Goal: Task Accomplishment & Management: Manage account settings

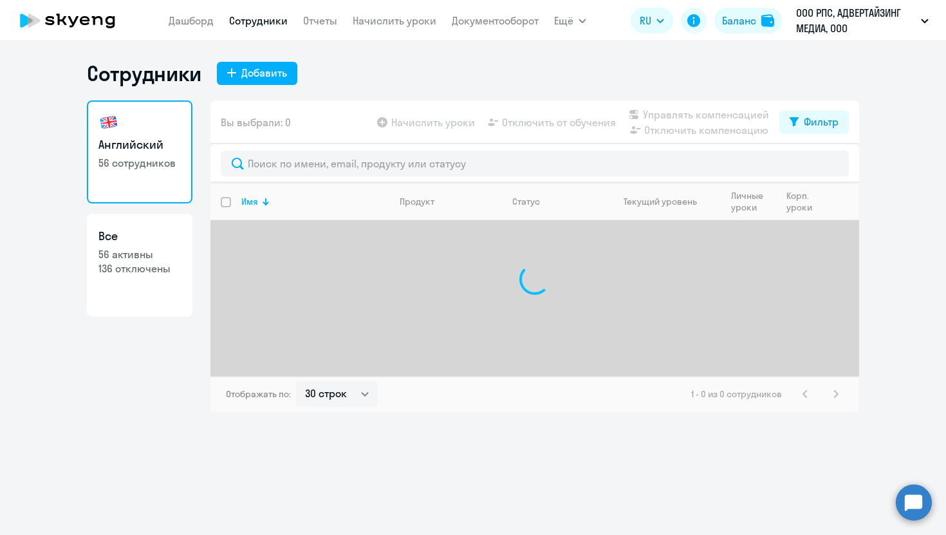
select select "30"
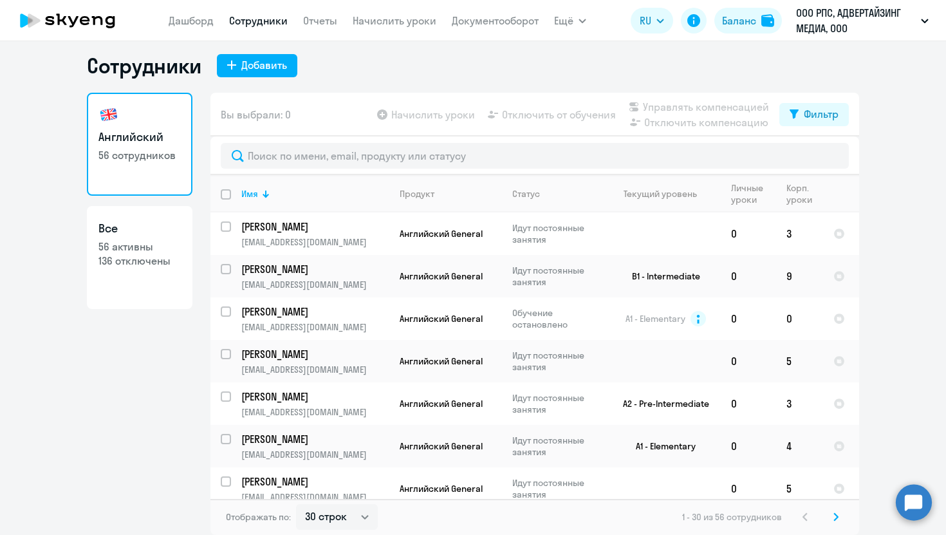
click at [147, 130] on h3 "Английский" at bounding box center [140, 137] width 82 height 17
click at [331, 19] on link "Отчеты" at bounding box center [320, 20] width 34 height 13
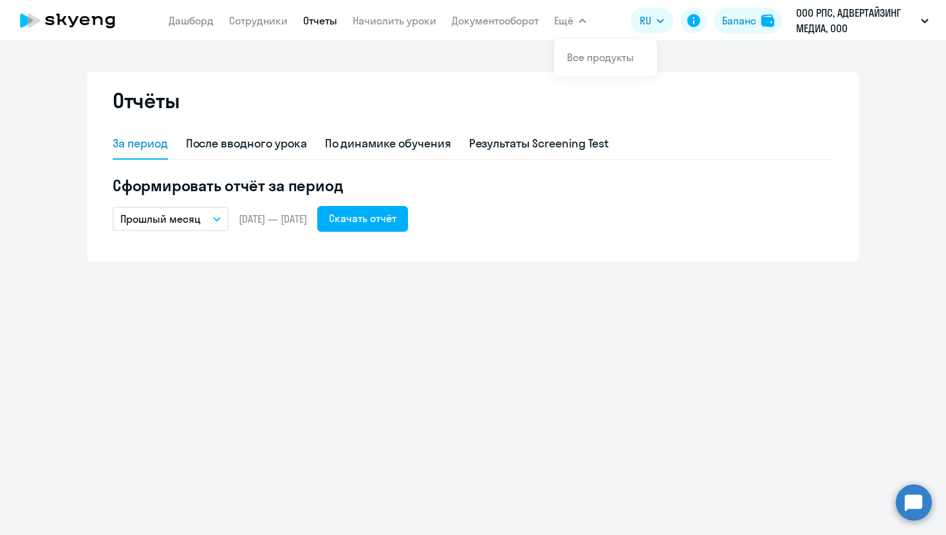
click at [568, 21] on span "Ещё" at bounding box center [563, 20] width 19 height 15
click at [498, 21] on link "Документооборот" at bounding box center [495, 20] width 87 height 13
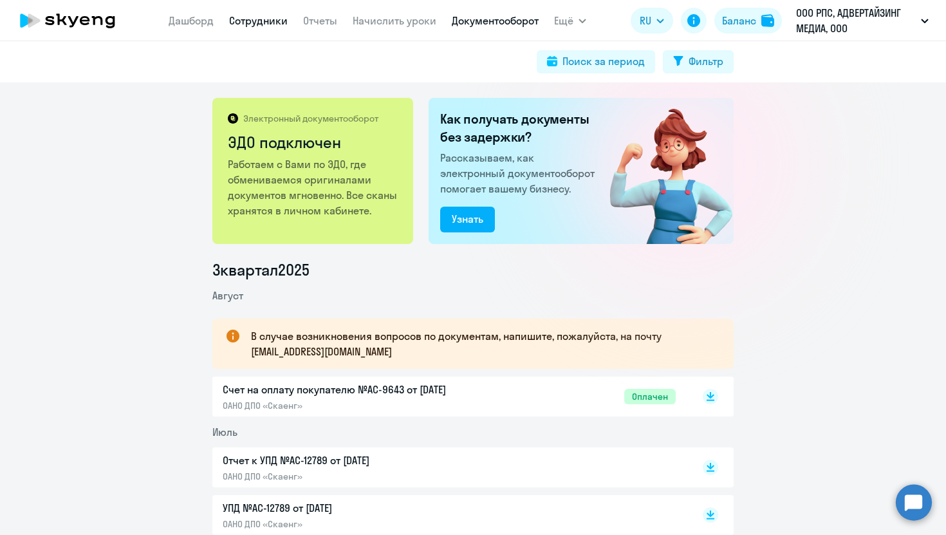
click at [255, 26] on link "Сотрудники" at bounding box center [258, 20] width 59 height 13
select select "30"
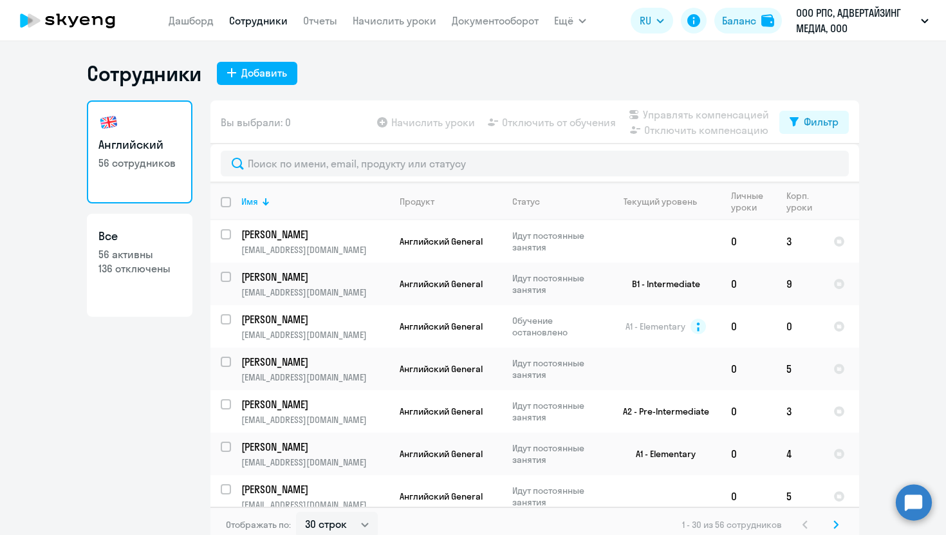
click at [227, 208] on input "deselect all" at bounding box center [234, 210] width 26 height 26
checkbox input "true"
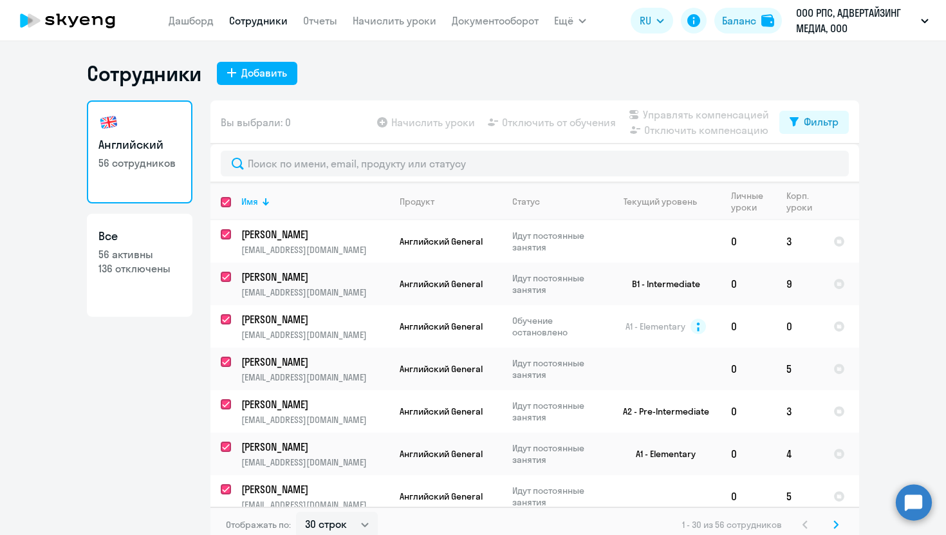
checkbox input "true"
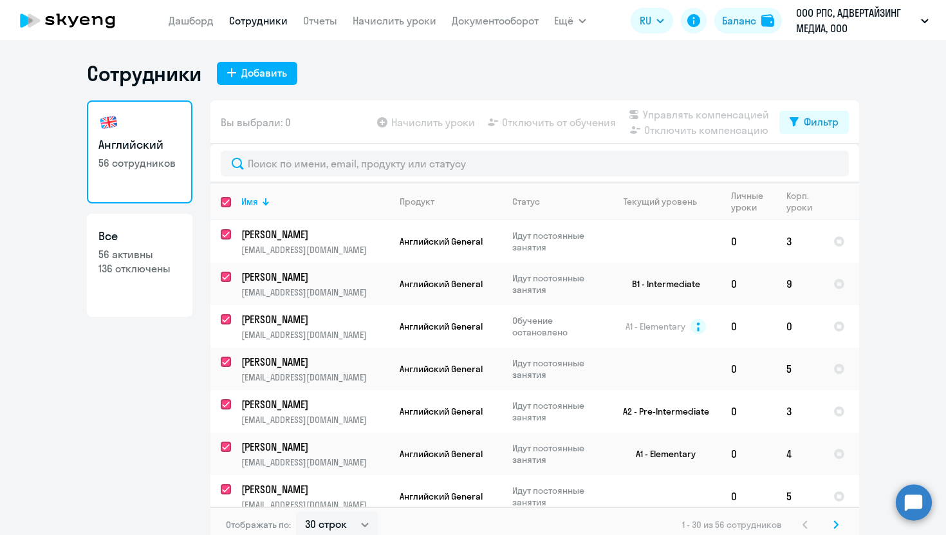
checkbox input "true"
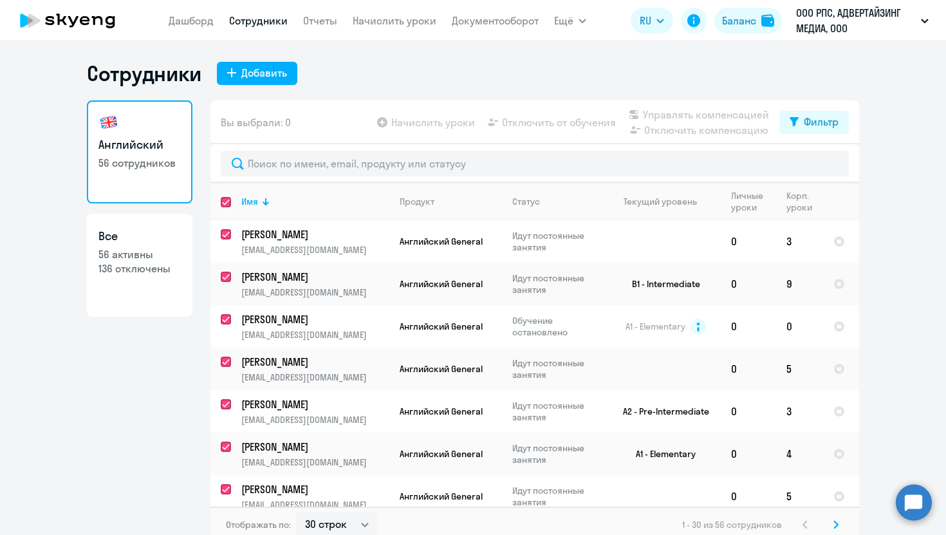
checkbox input "true"
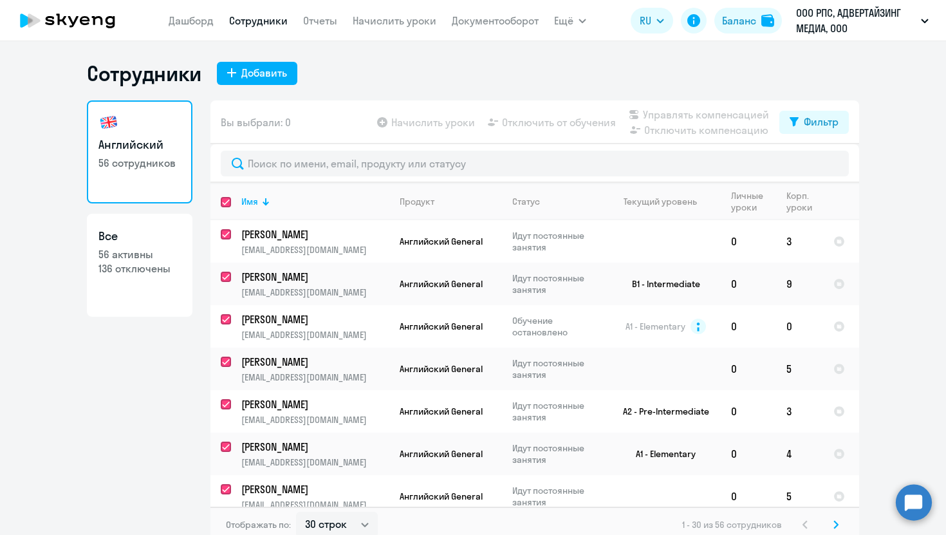
checkbox input "true"
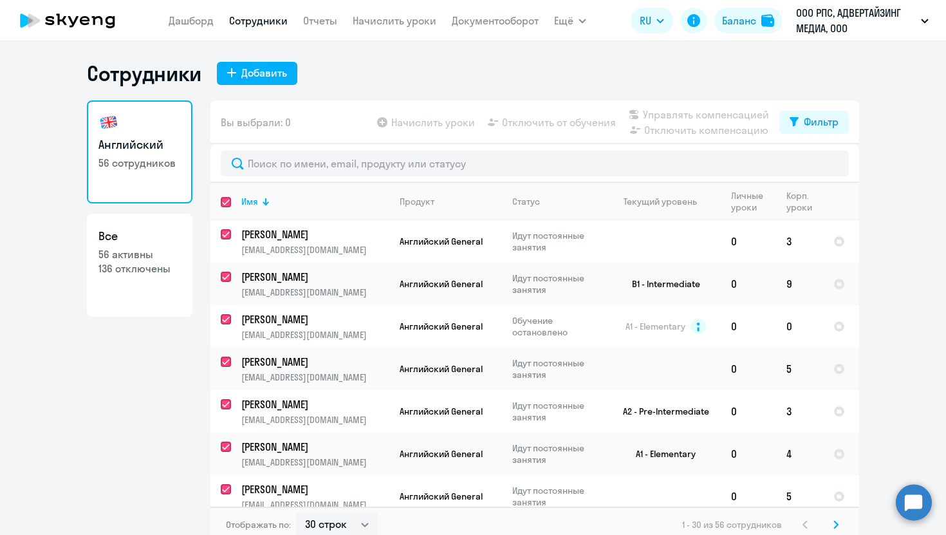
checkbox input "true"
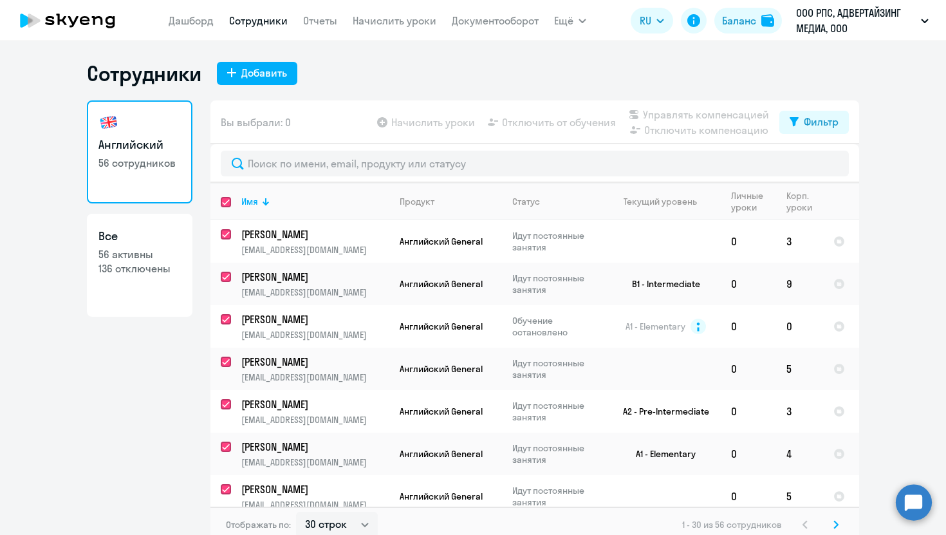
checkbox input "true"
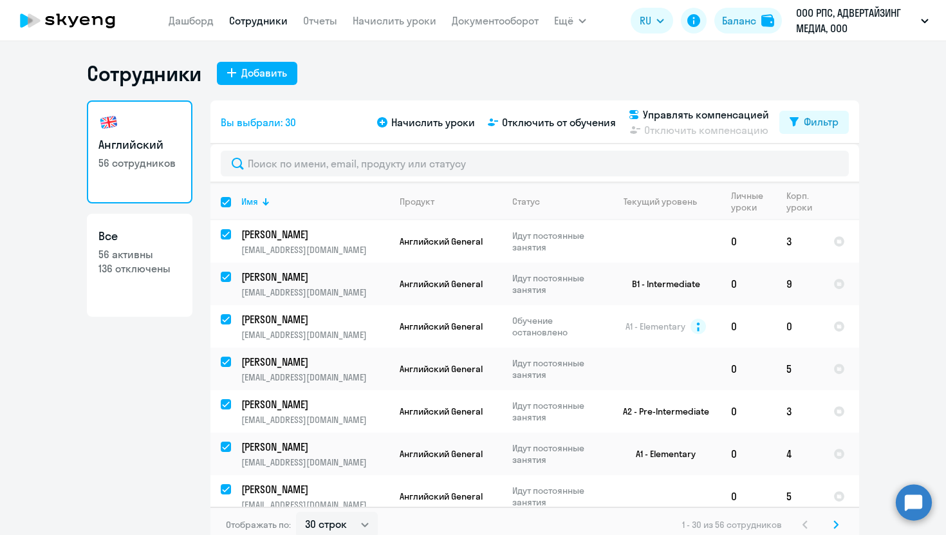
click at [185, 171] on link "Английский 56 сотрудников" at bounding box center [140, 151] width 106 height 103
click at [166, 256] on p "56 активны" at bounding box center [140, 254] width 82 height 14
select select "30"
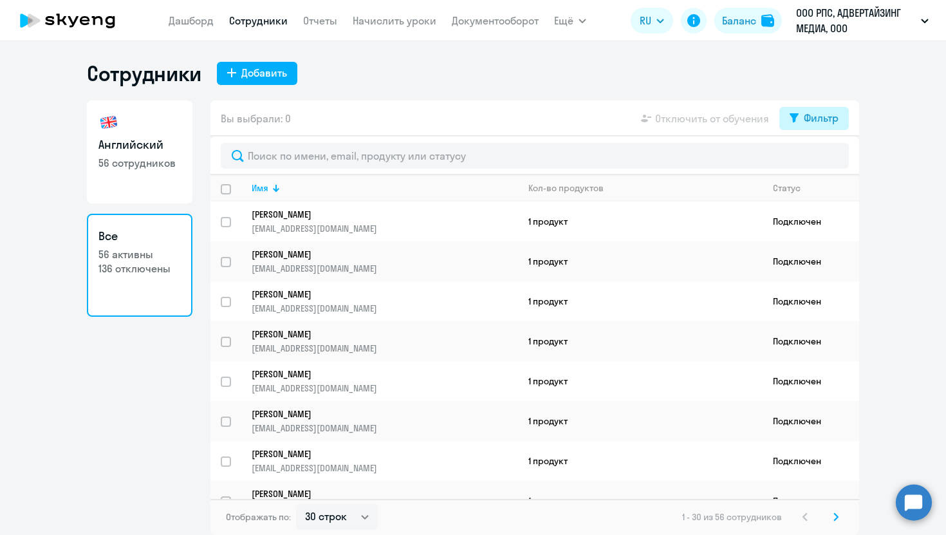
click at [834, 109] on button "Фильтр" at bounding box center [815, 118] width 70 height 23
click at [126, 340] on div "Английский 56 сотрудников Все 56 активны 136 отключены" at bounding box center [140, 317] width 106 height 435
click at [415, 109] on div "Вы выбрали: 0 Отключить от обучения Фильтр" at bounding box center [535, 118] width 649 height 36
click at [315, 23] on link "Отчеты" at bounding box center [320, 20] width 34 height 13
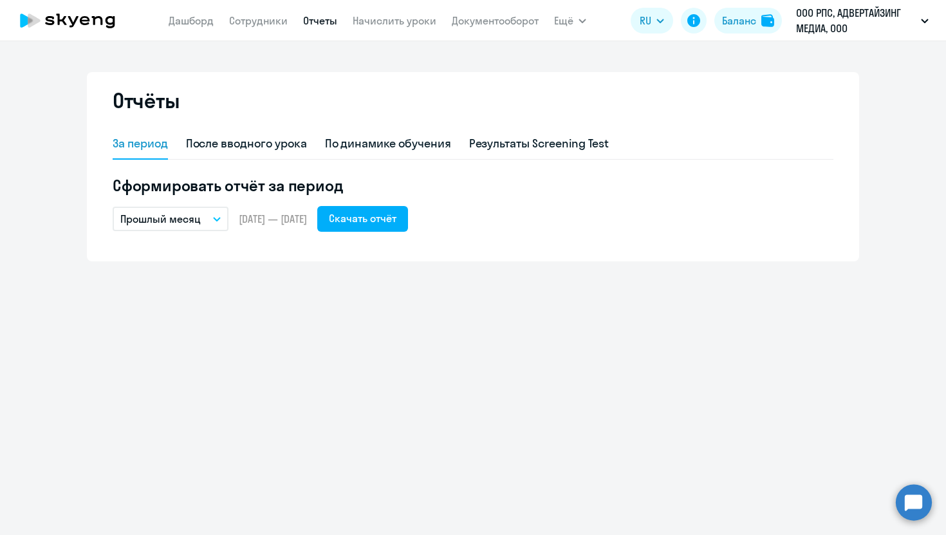
click at [220, 222] on button "Прошлый месяц" at bounding box center [171, 219] width 116 height 24
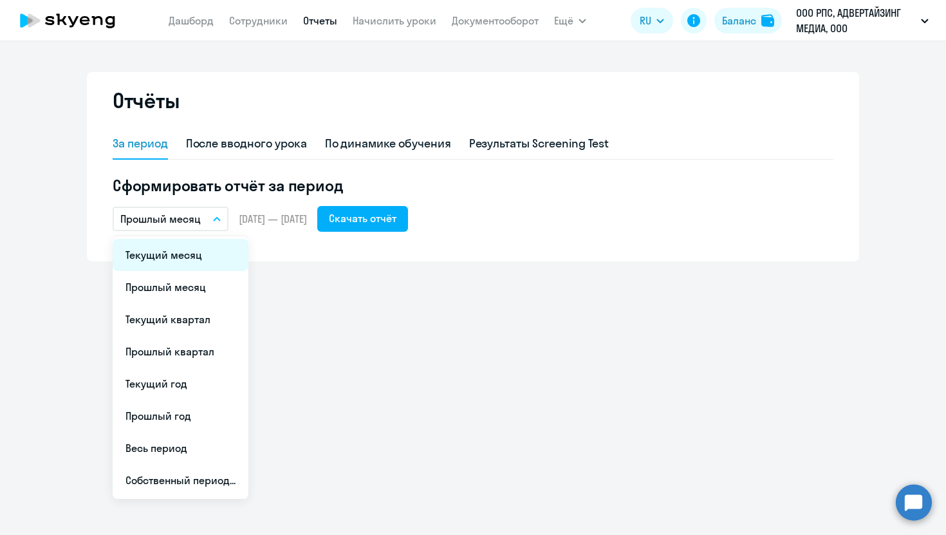
click at [214, 258] on li "Текущий месяц" at bounding box center [181, 255] width 136 height 32
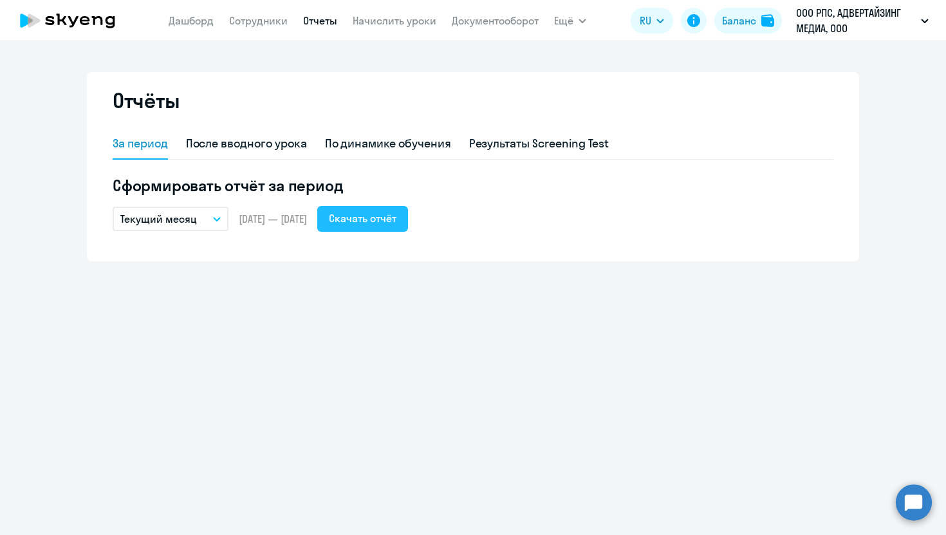
click at [379, 221] on div "Скачать отчёт" at bounding box center [363, 218] width 68 height 15
click at [577, 24] on button "Ещё" at bounding box center [570, 21] width 32 height 26
click at [198, 31] on nav "[PERSON_NAME] Отчеты Начислить уроки Документооборот" at bounding box center [354, 21] width 370 height 26
click at [198, 19] on link "Дашборд" at bounding box center [191, 20] width 45 height 13
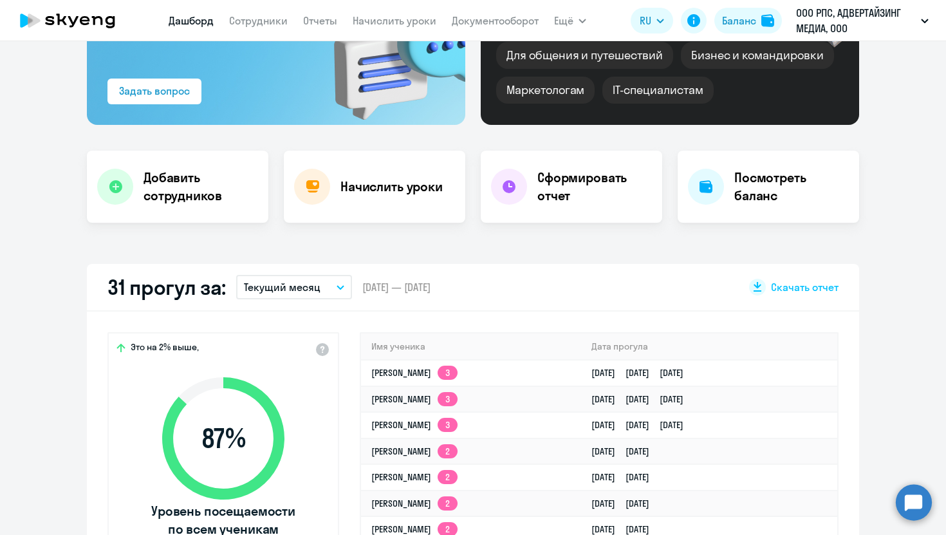
scroll to position [156, 0]
select select "30"
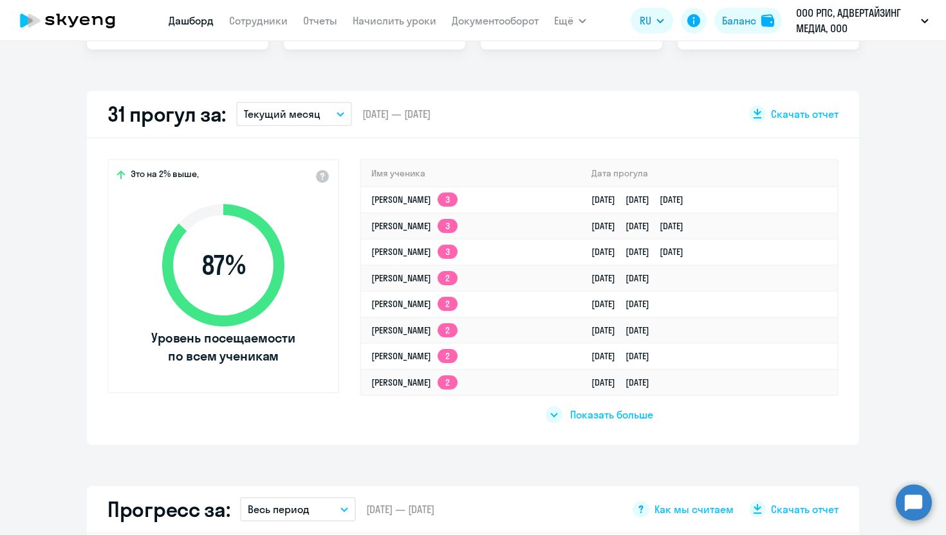
scroll to position [328, 0]
click at [556, 420] on div at bounding box center [554, 415] width 17 height 17
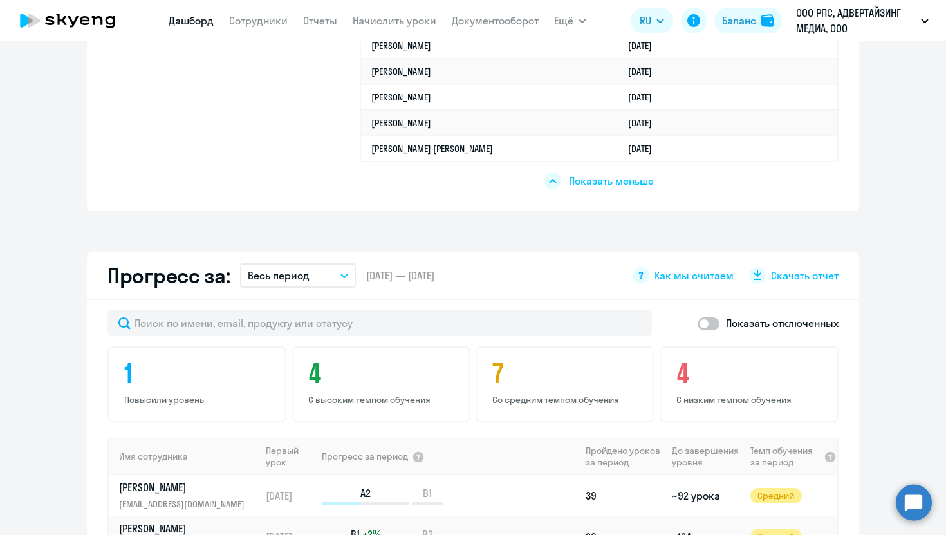
scroll to position [849, 0]
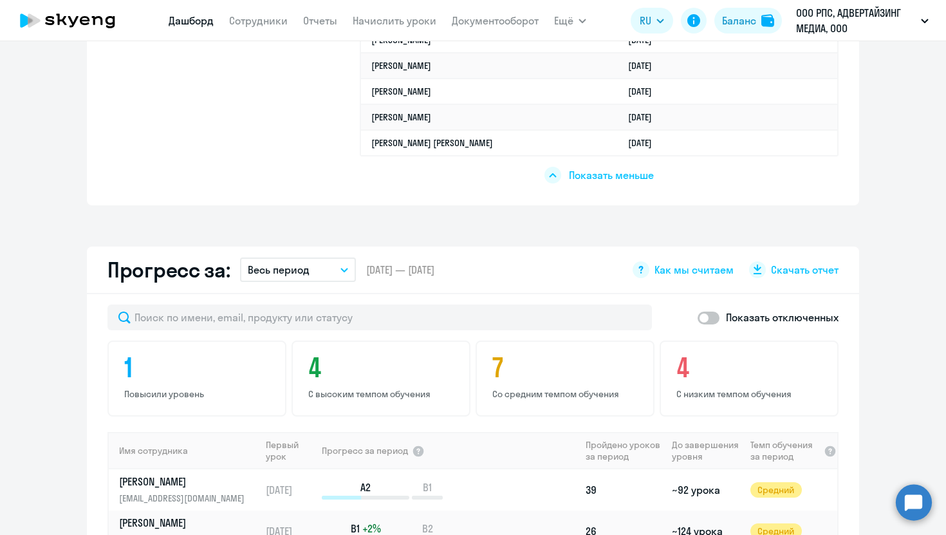
click at [319, 270] on button "Весь период" at bounding box center [298, 270] width 116 height 24
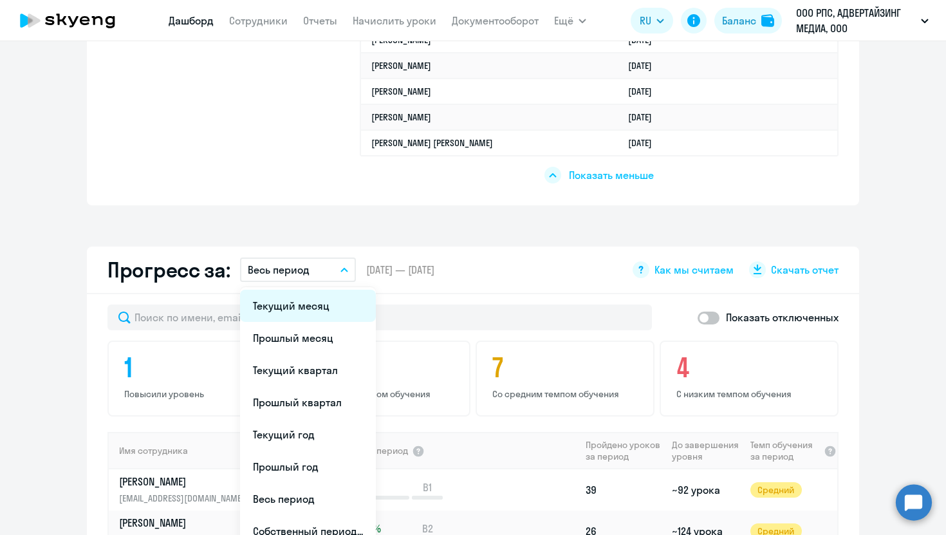
click at [337, 300] on li "Текущий месяц" at bounding box center [308, 306] width 136 height 32
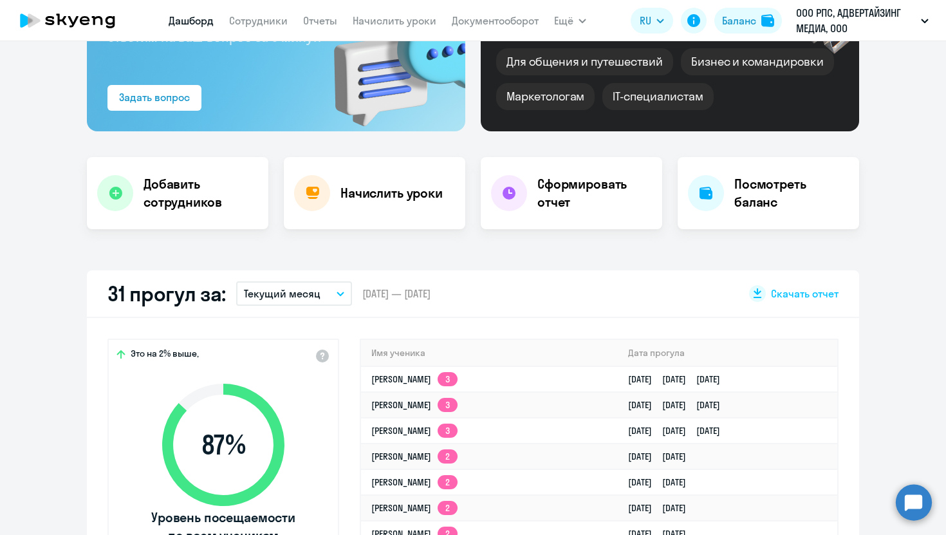
scroll to position [167, 0]
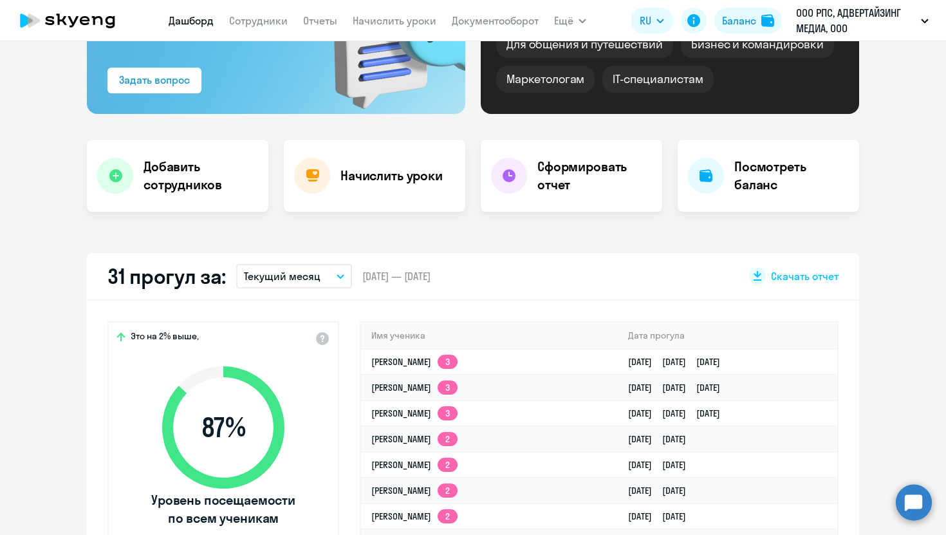
click at [329, 276] on button "Текущий месяц" at bounding box center [294, 276] width 116 height 24
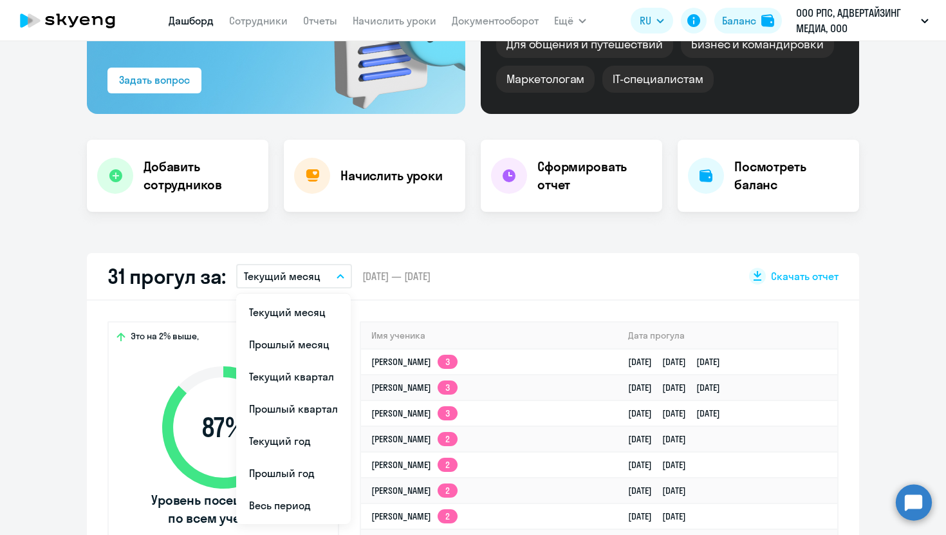
click at [490, 261] on div "31 прогул за: Текущий месяц Текущий месяц Прошлый месяц Текущий квартал [GEOGRA…" at bounding box center [473, 277] width 773 height 48
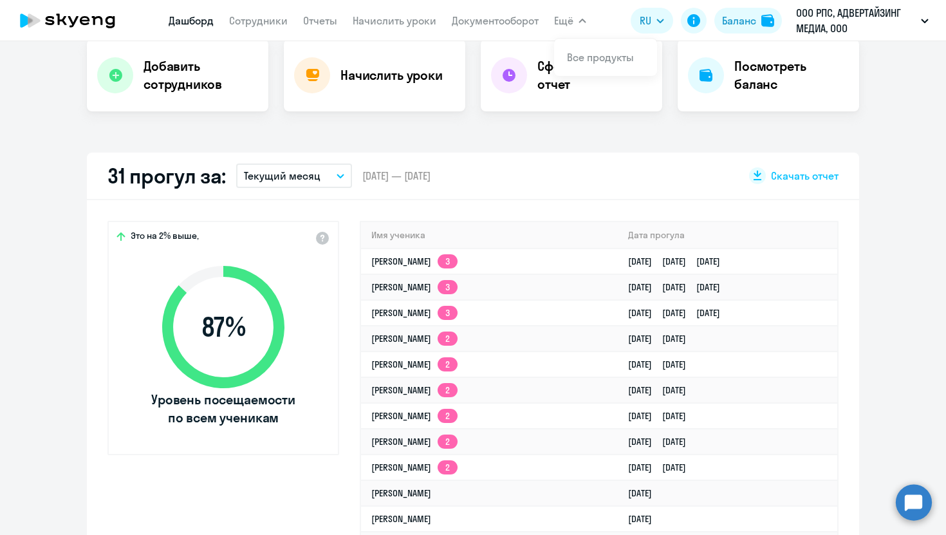
scroll to position [201, 0]
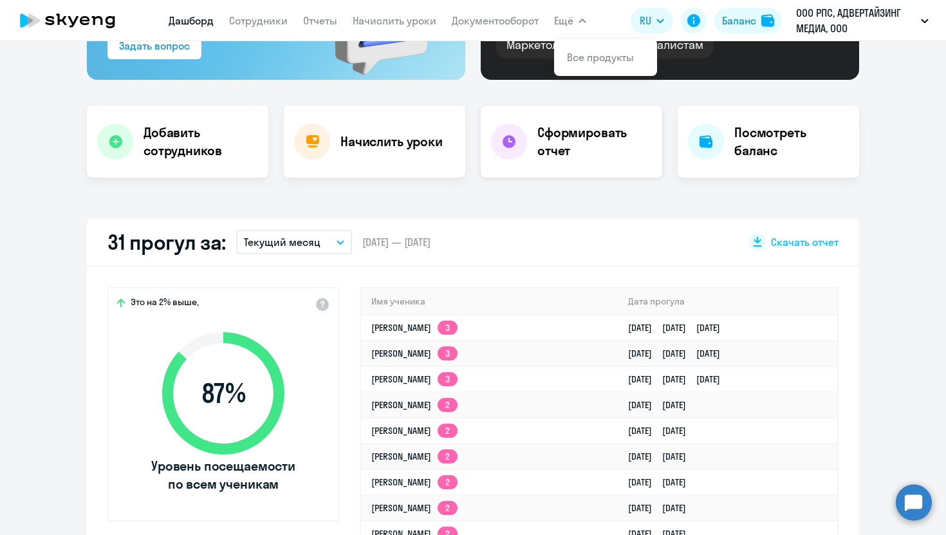
click at [553, 141] on h4 "Сформировать отчет" at bounding box center [595, 142] width 115 height 36
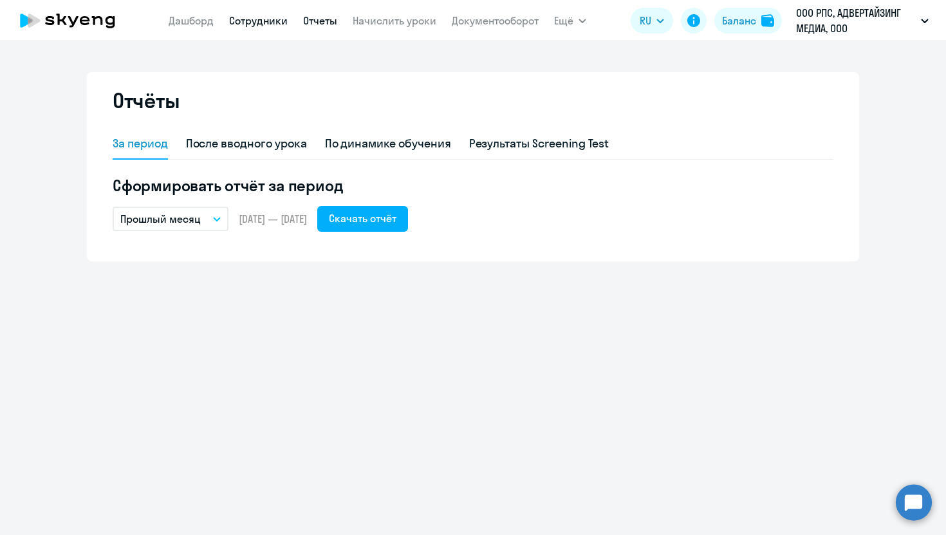
click at [256, 19] on link "Сотрудники" at bounding box center [258, 20] width 59 height 13
select select "30"
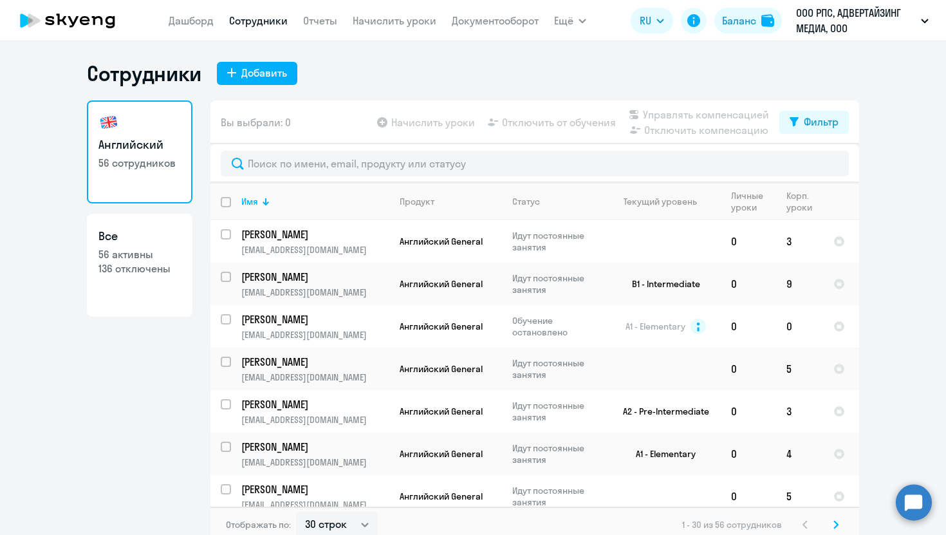
click at [228, 202] on input "deselect all" at bounding box center [234, 210] width 26 height 26
checkbox input "true"
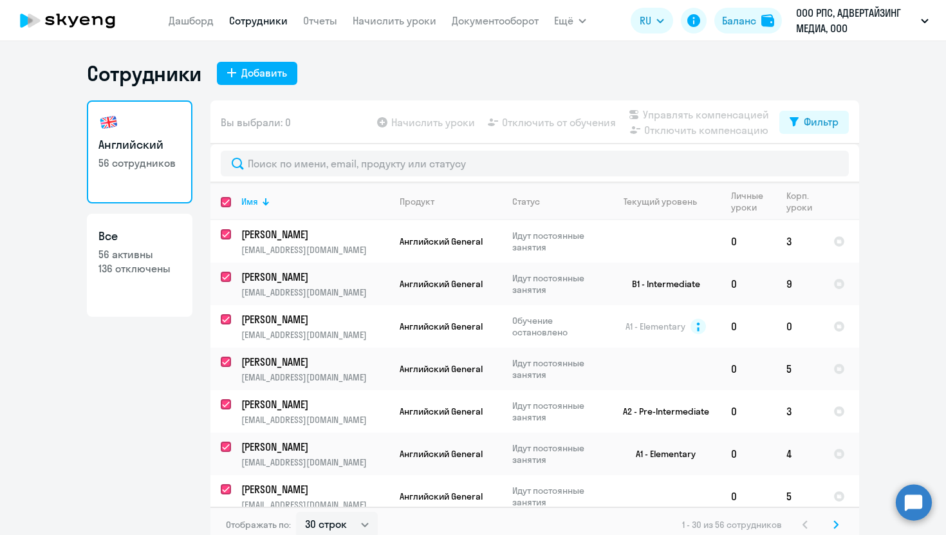
checkbox input "true"
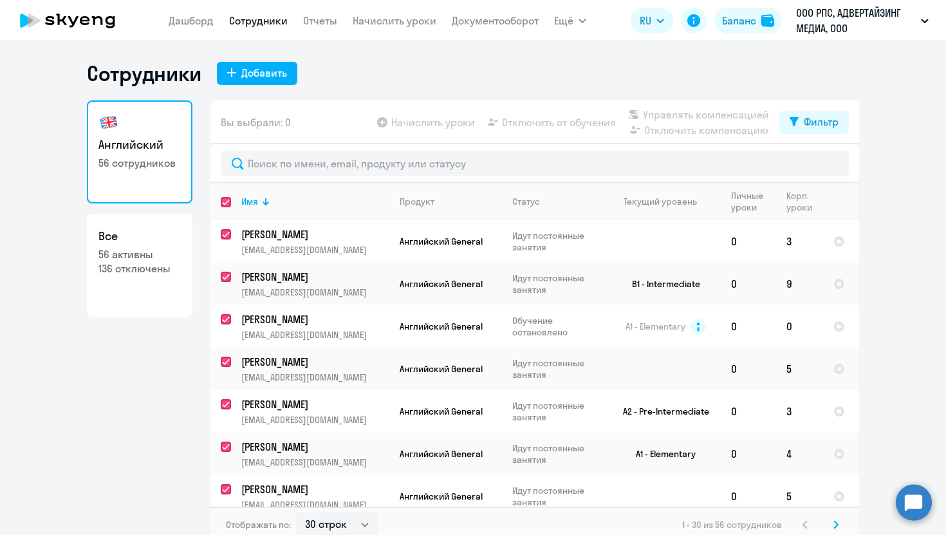
checkbox input "true"
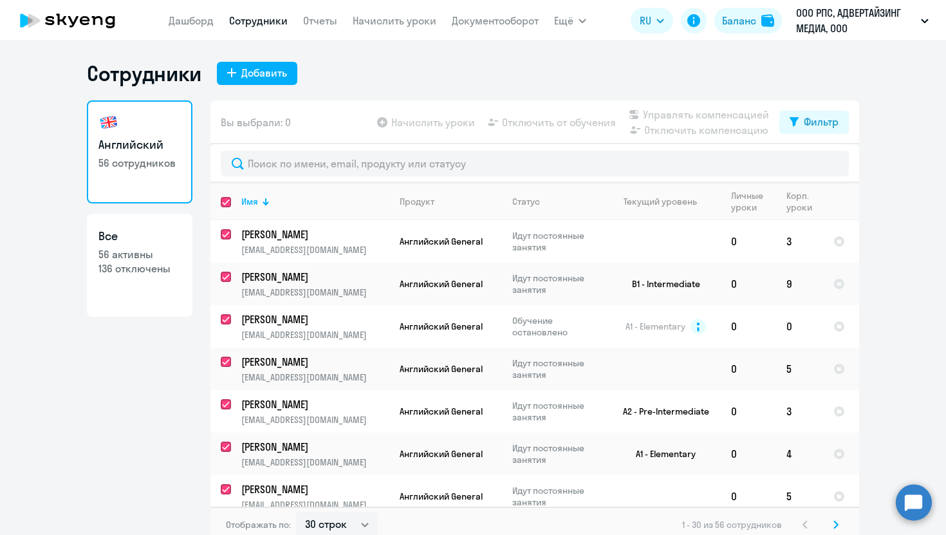
checkbox input "true"
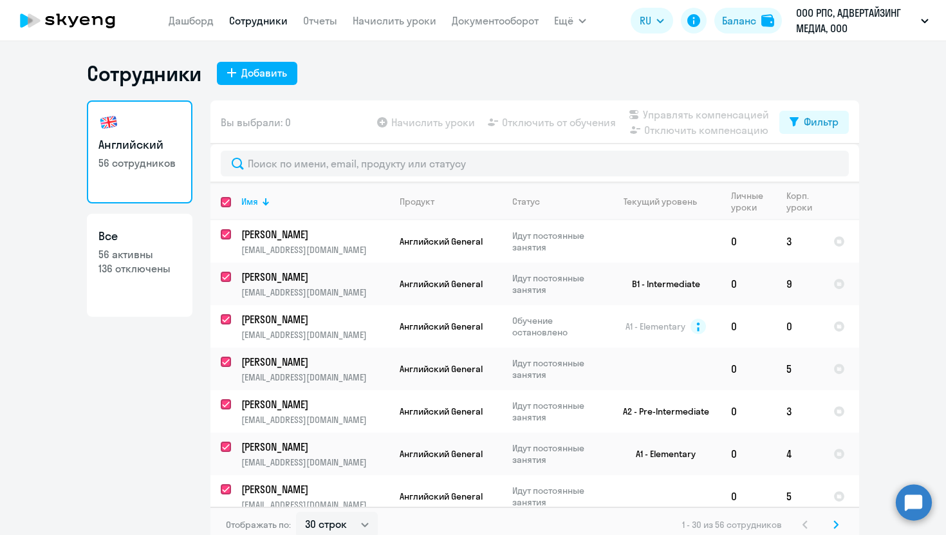
checkbox input "true"
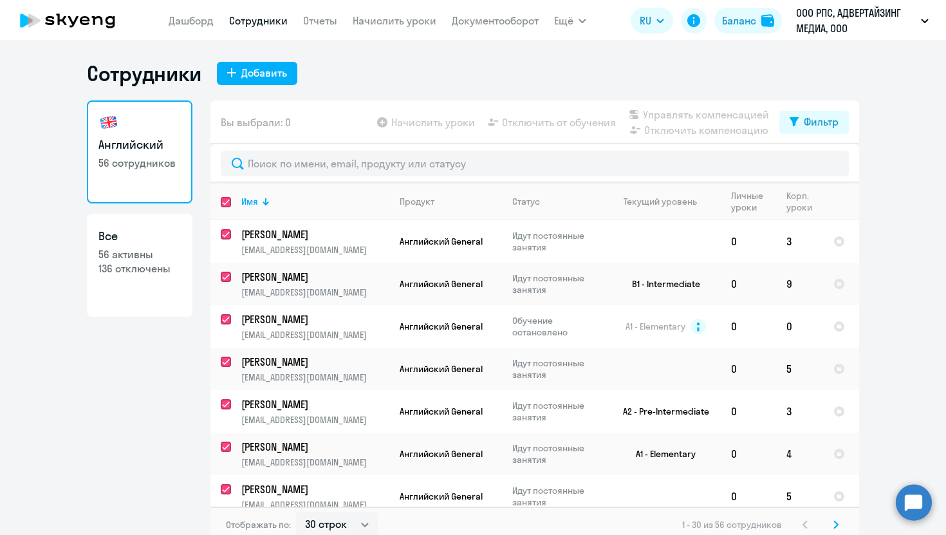
checkbox input "true"
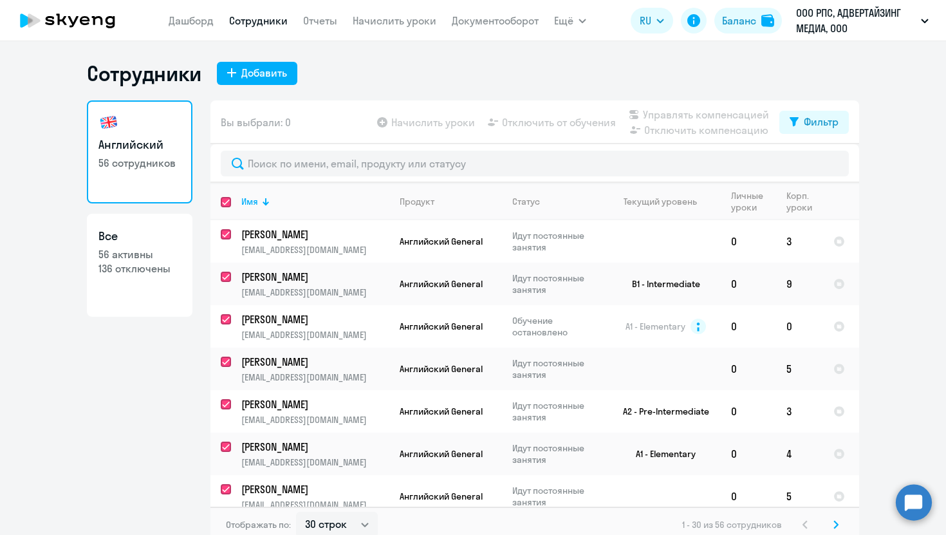
checkbox input "true"
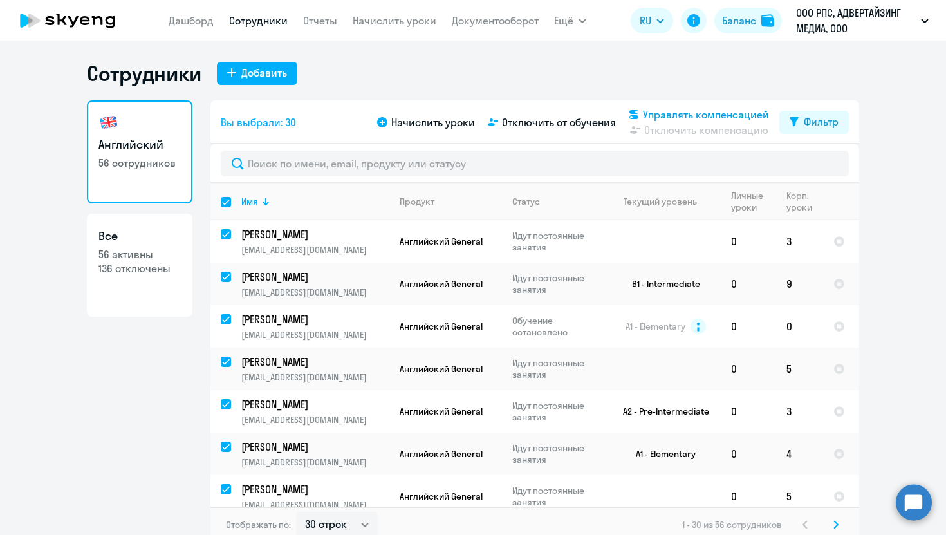
click at [701, 115] on span "Управлять компенсацией" at bounding box center [706, 114] width 126 height 15
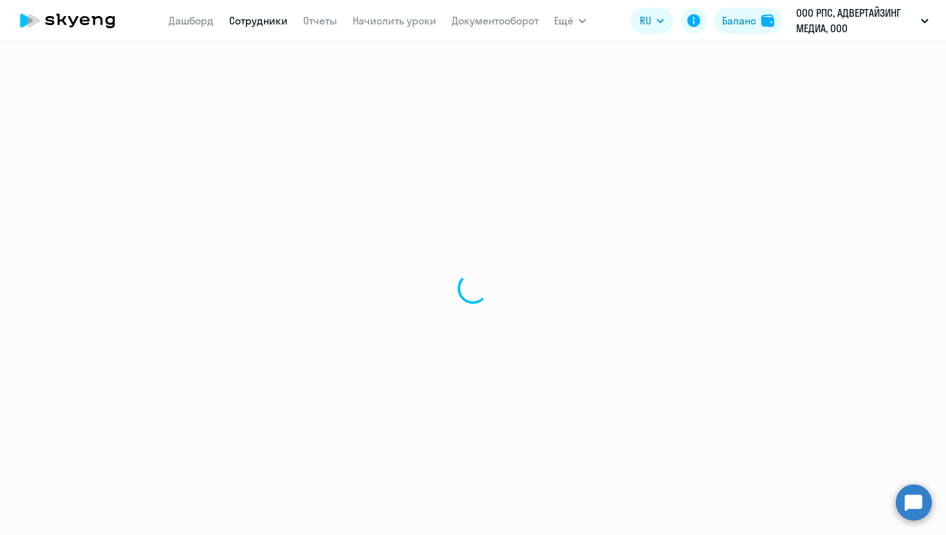
select select "30"
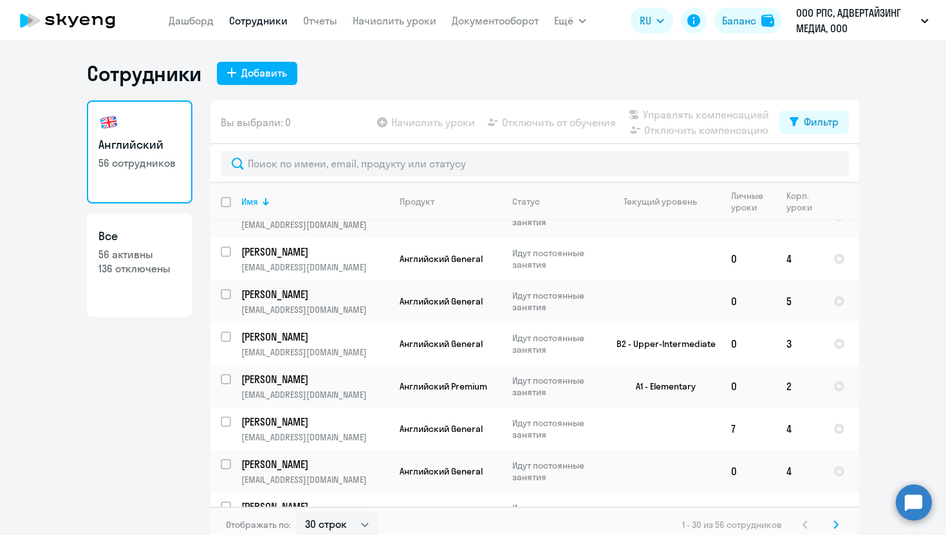
scroll to position [979, 0]
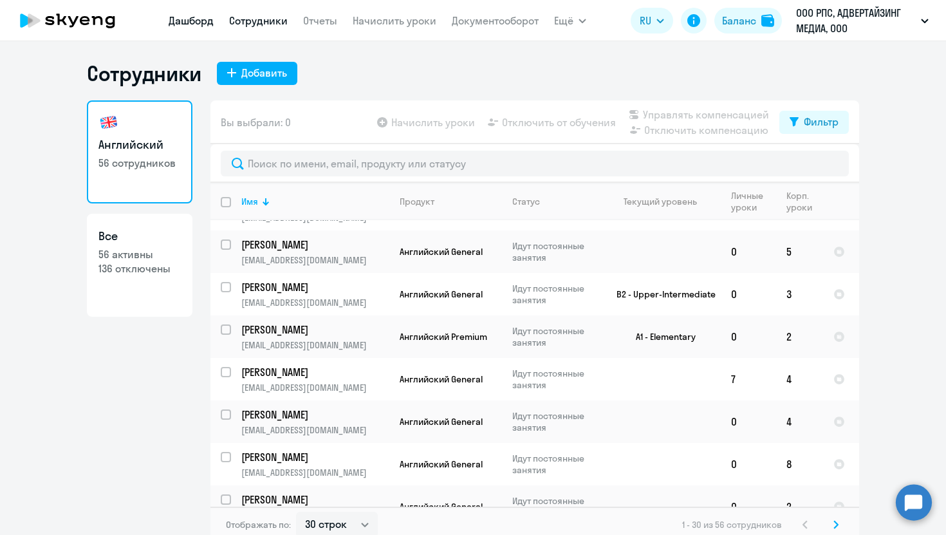
click at [193, 24] on link "Дашборд" at bounding box center [191, 20] width 45 height 13
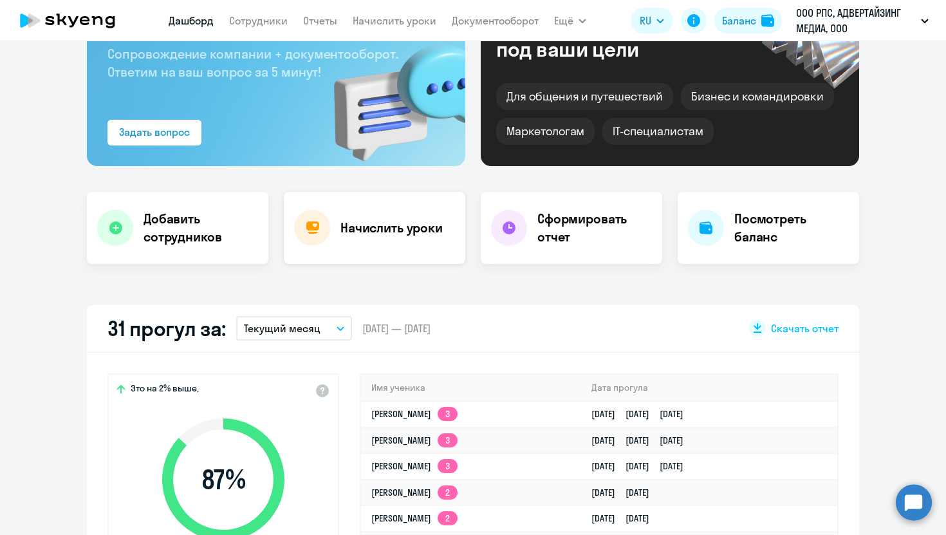
select select "30"
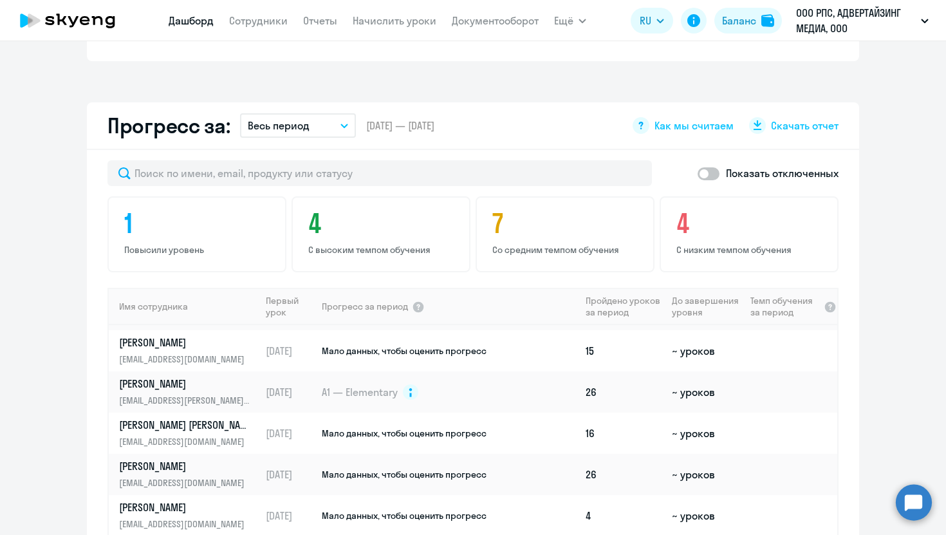
scroll to position [1004, 0]
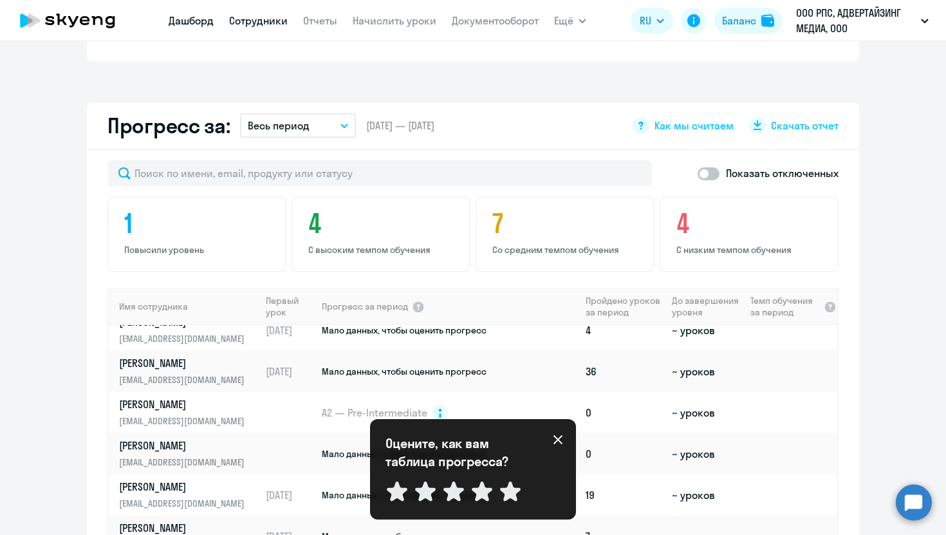
click at [258, 20] on link "Сотрудники" at bounding box center [258, 20] width 59 height 13
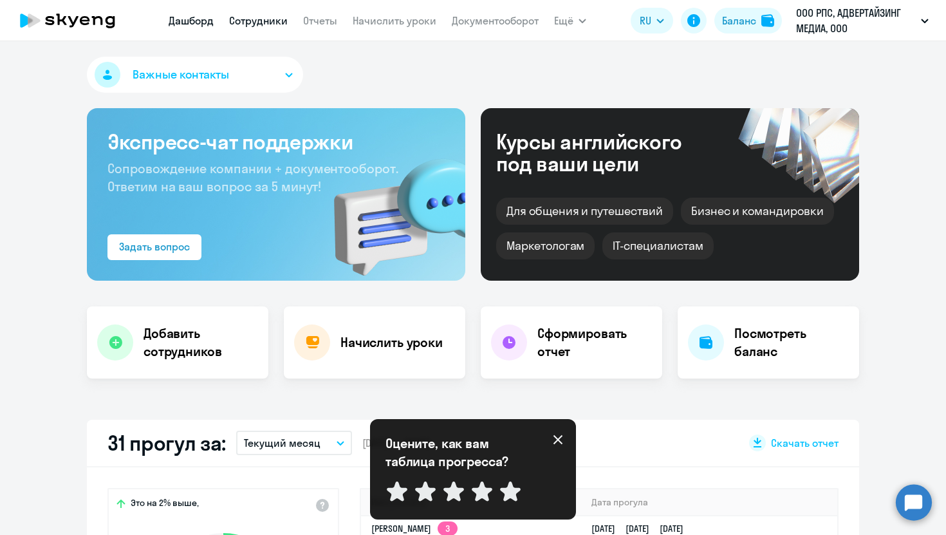
select select "30"
